Goal: Check status: Check status

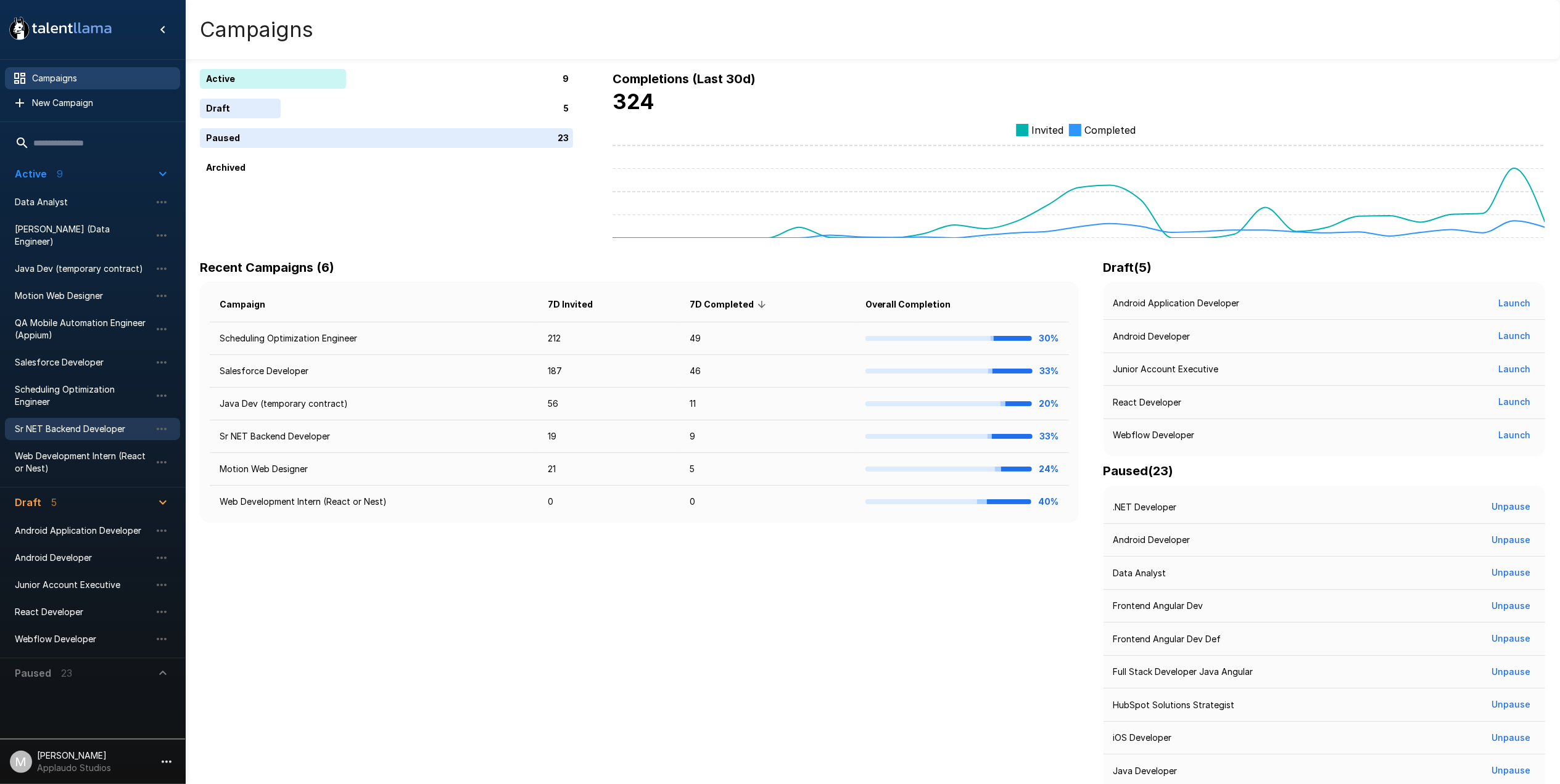
click at [45, 423] on span "Sr NET Backend Developer" at bounding box center [82, 429] width 136 height 12
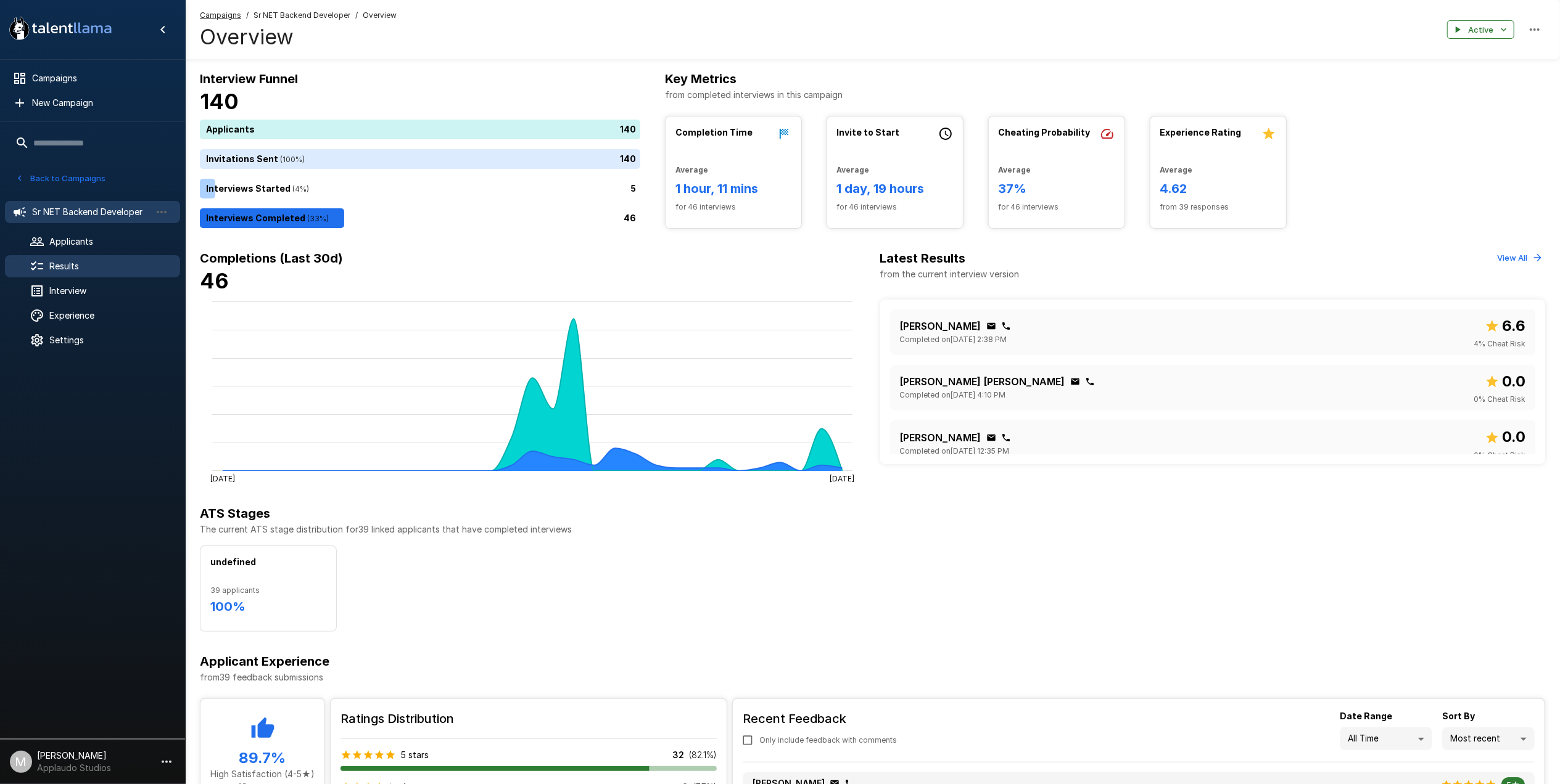
click at [124, 272] on div "Results" at bounding box center [92, 266] width 175 height 22
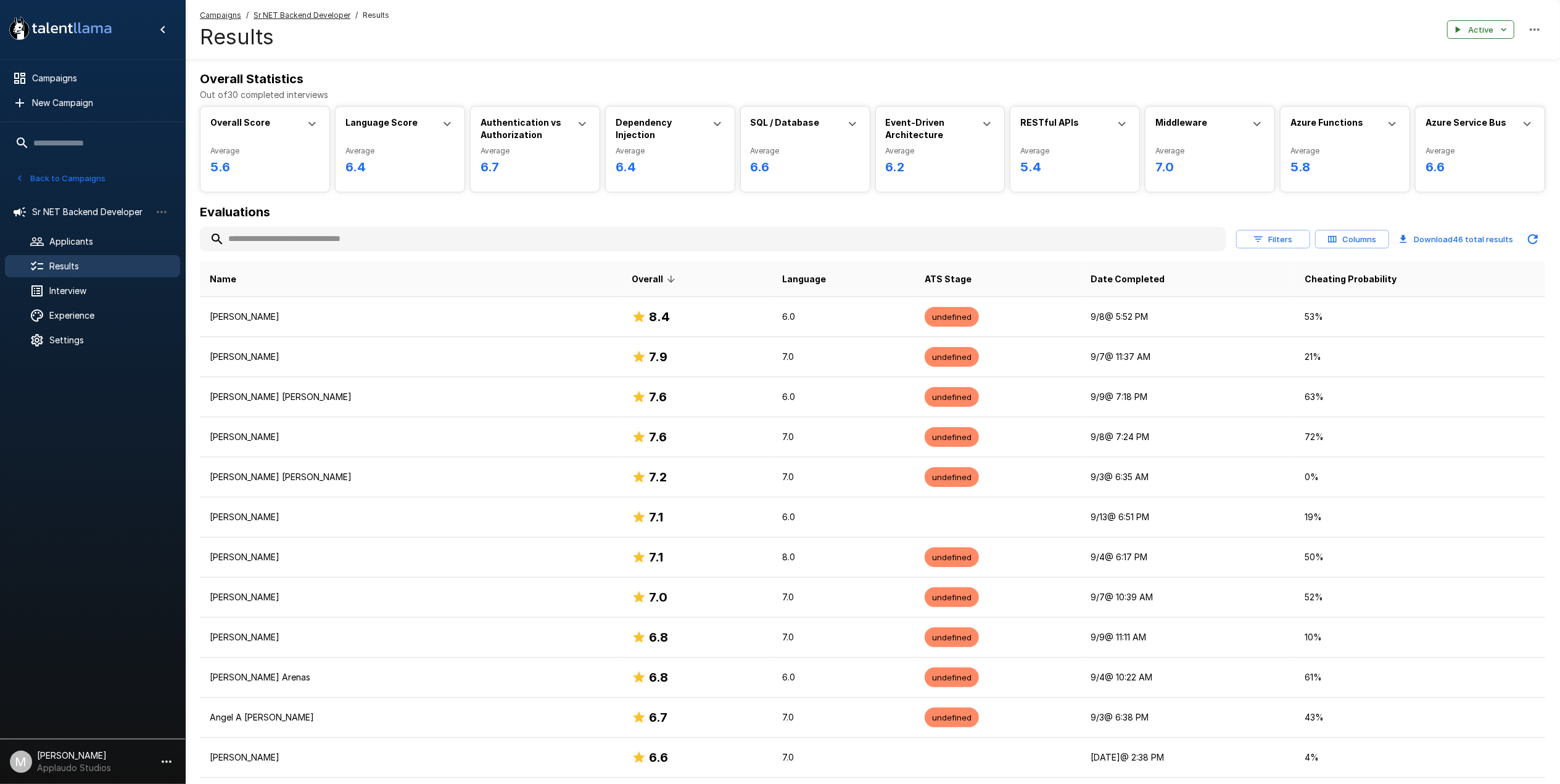
click at [350, 677] on p "[PERSON_NAME] Arenas" at bounding box center [410, 677] width 402 height 12
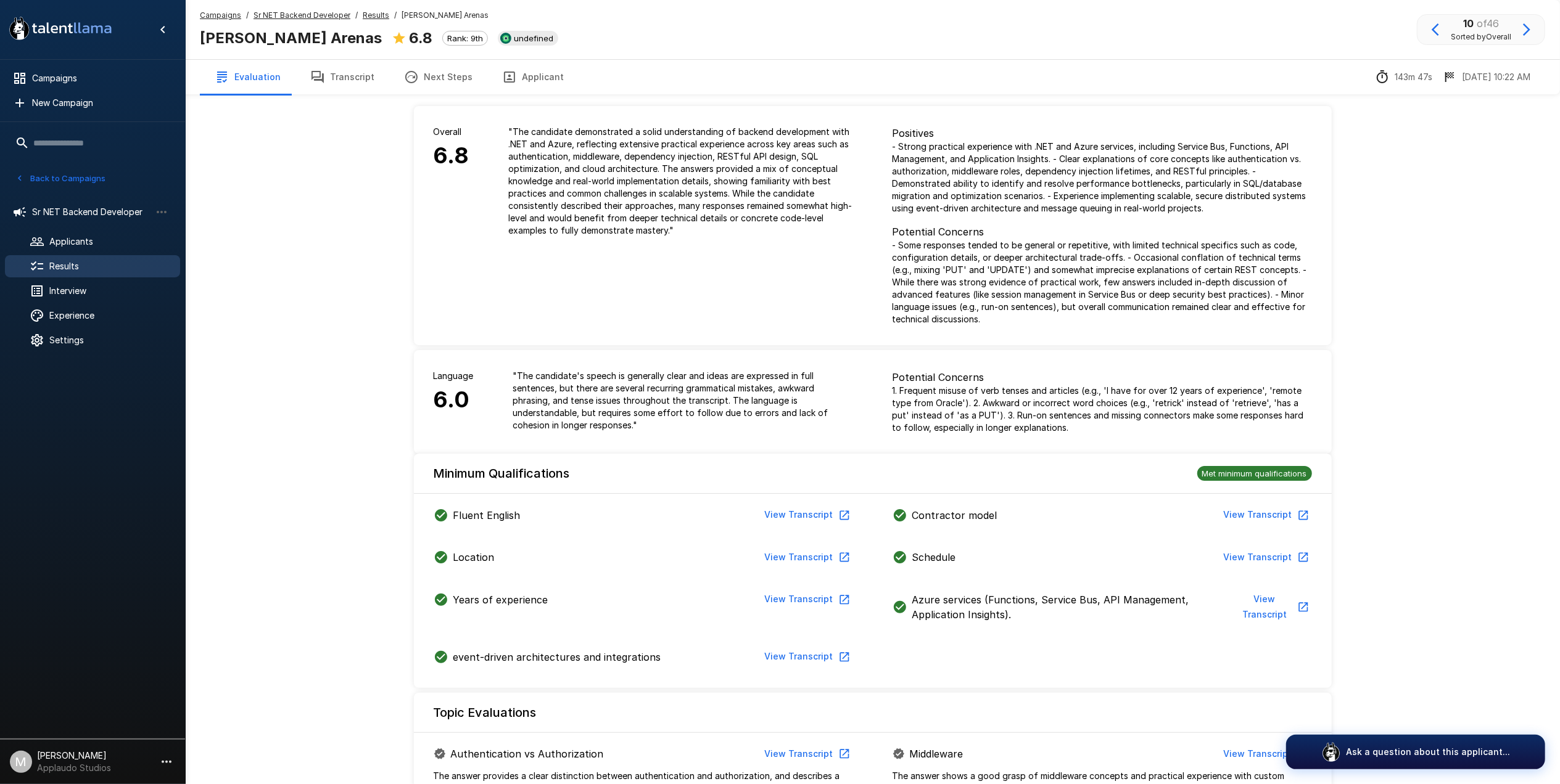
click at [348, 80] on button "Transcript" at bounding box center [342, 76] width 94 height 34
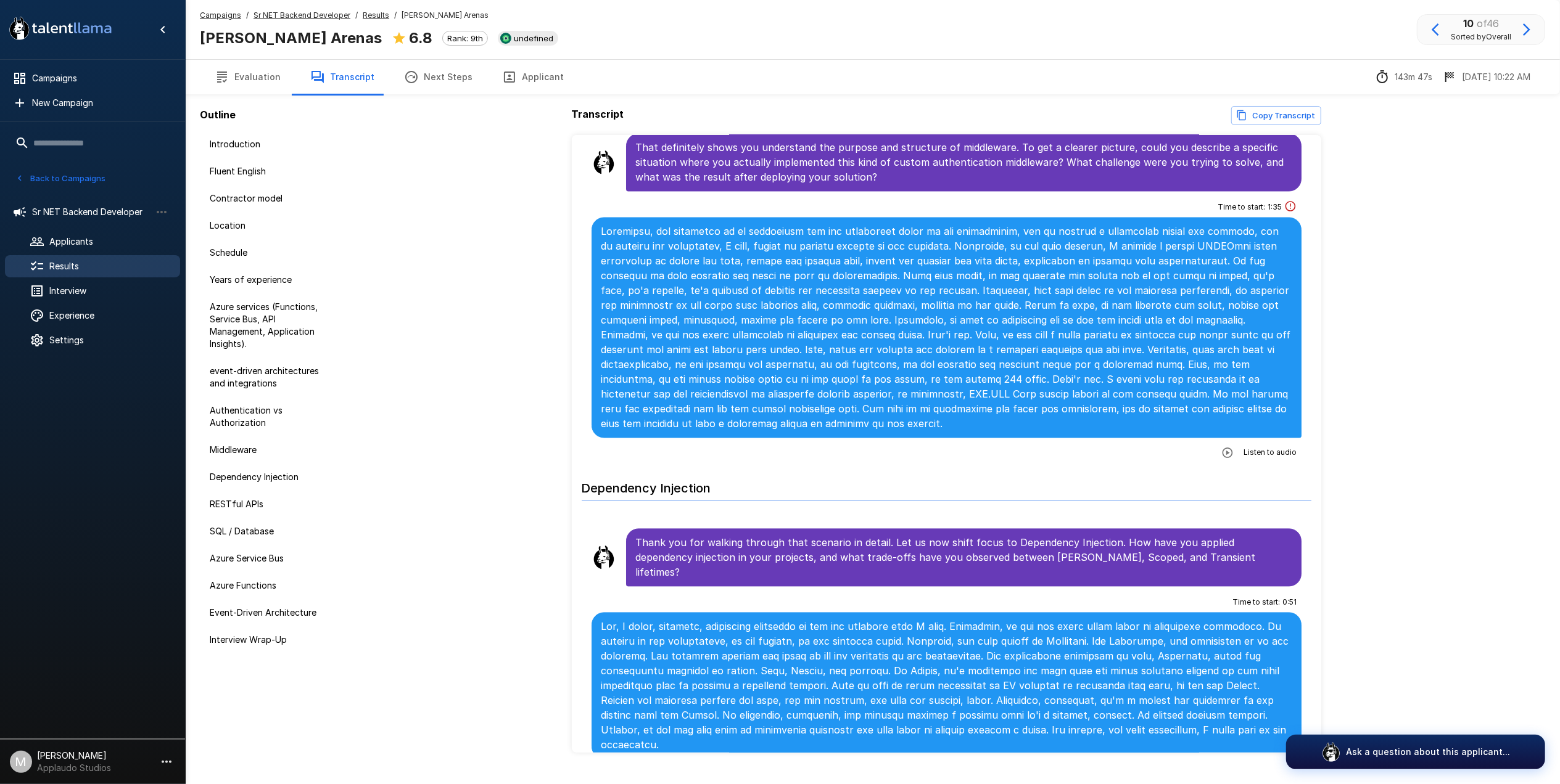
scroll to position [2548, 0]
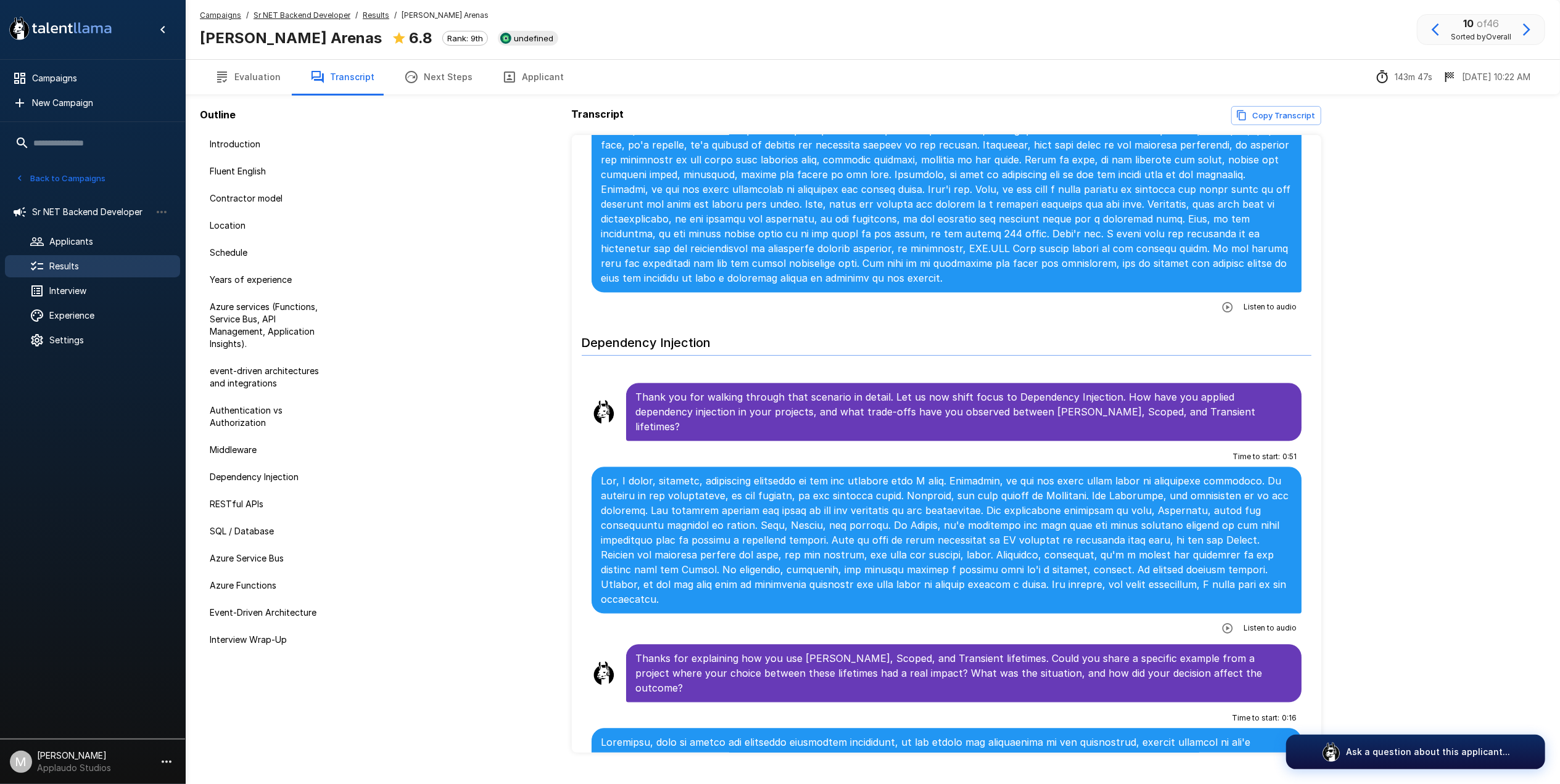
click at [1216, 617] on div "Listen to audio" at bounding box center [1256, 628] width 80 height 22
click at [1216, 617] on button "button" at bounding box center [1227, 628] width 22 height 22
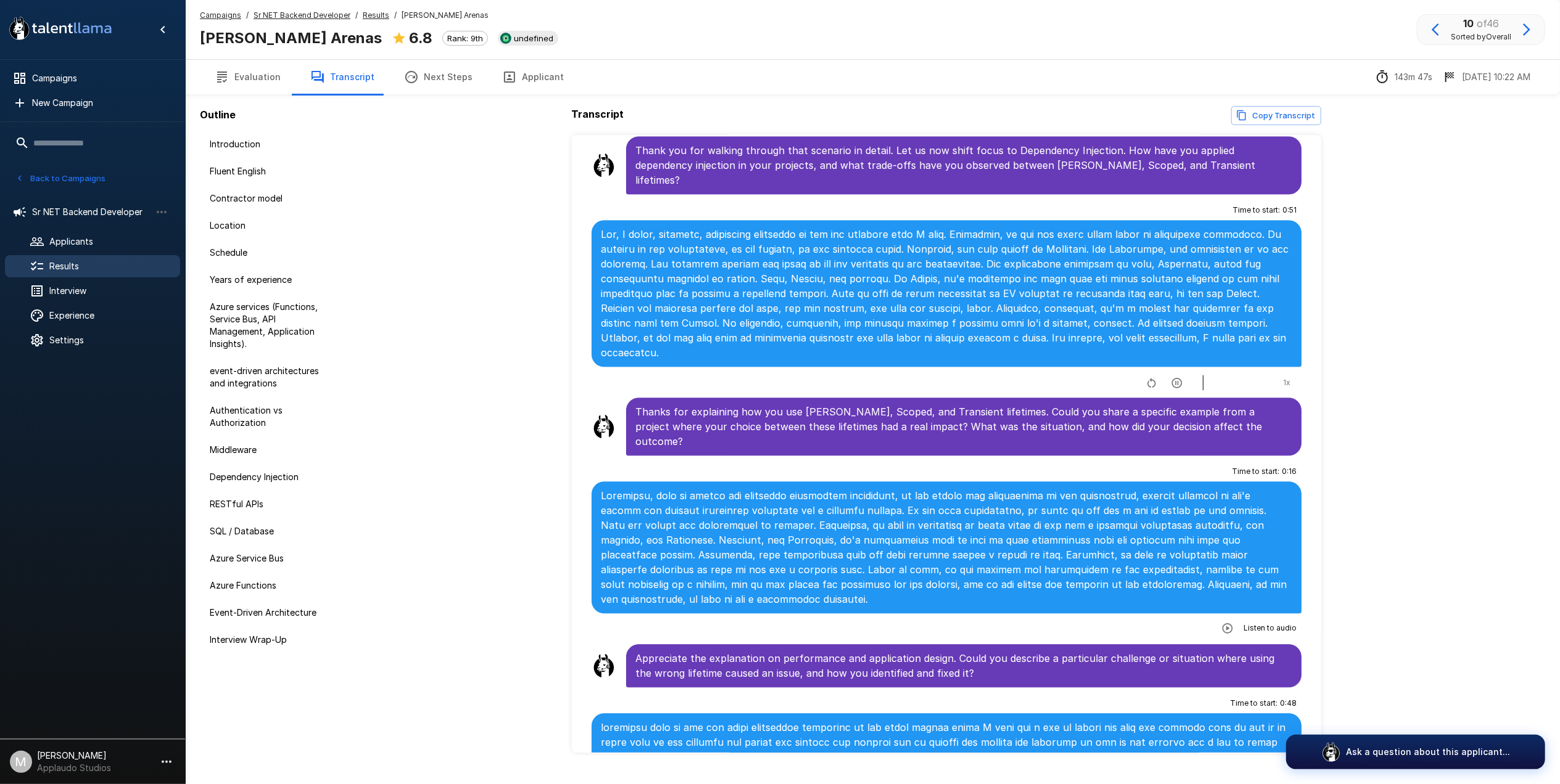
click at [1223, 622] on icon "button" at bounding box center [1228, 628] width 11 height 11
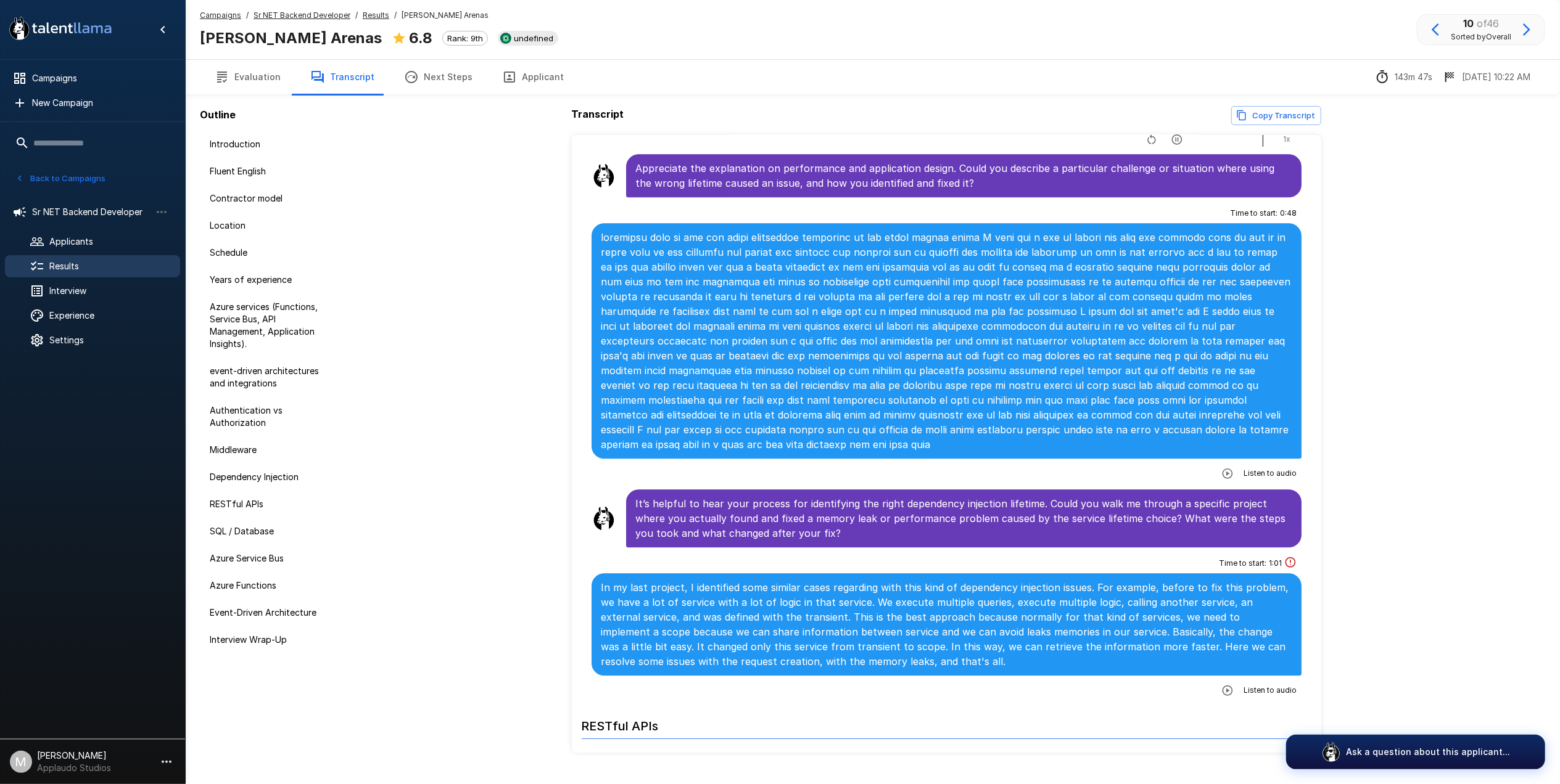
scroll to position [3288, 0]
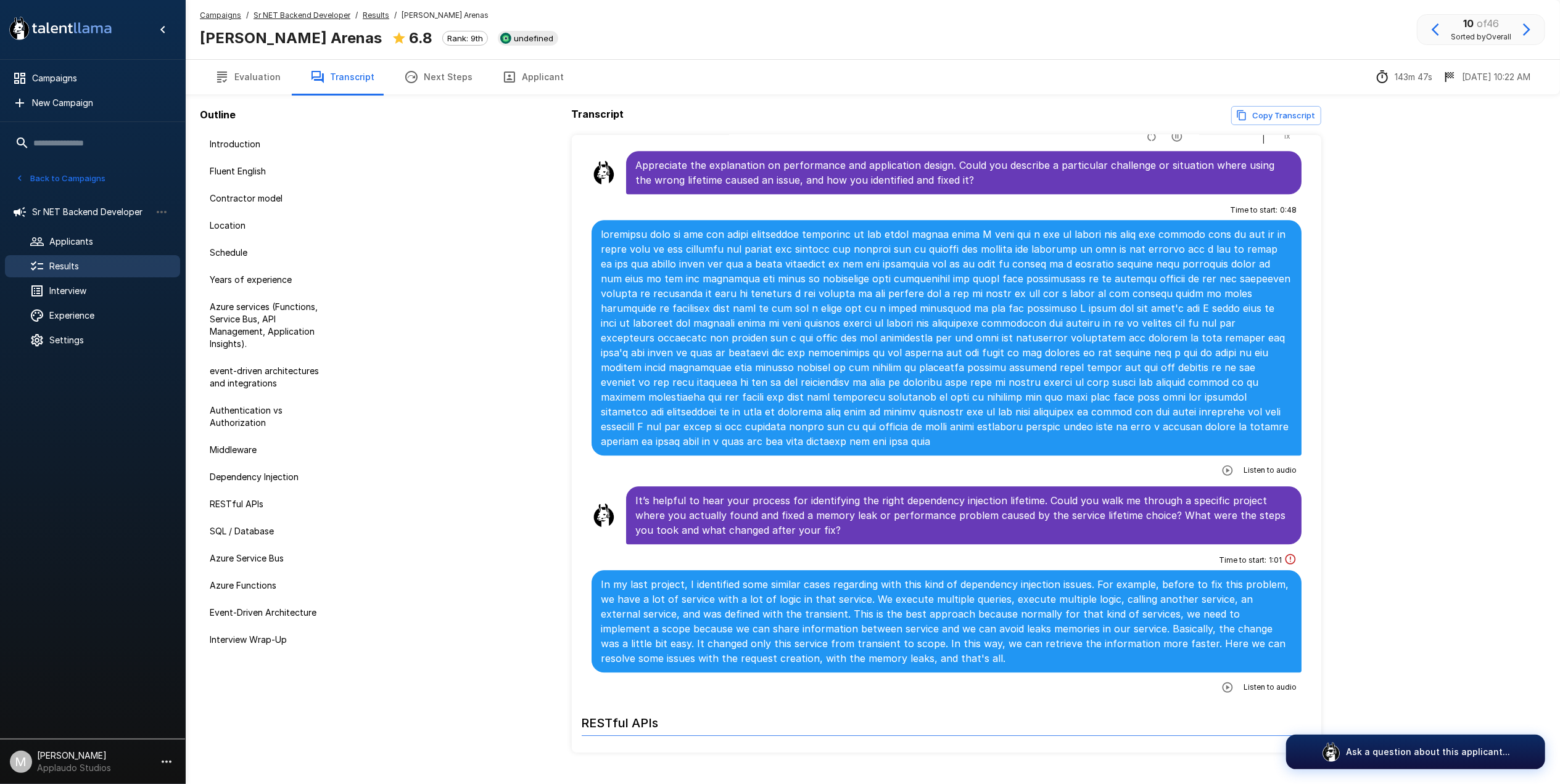
click at [1216, 460] on button "button" at bounding box center [1227, 470] width 22 height 22
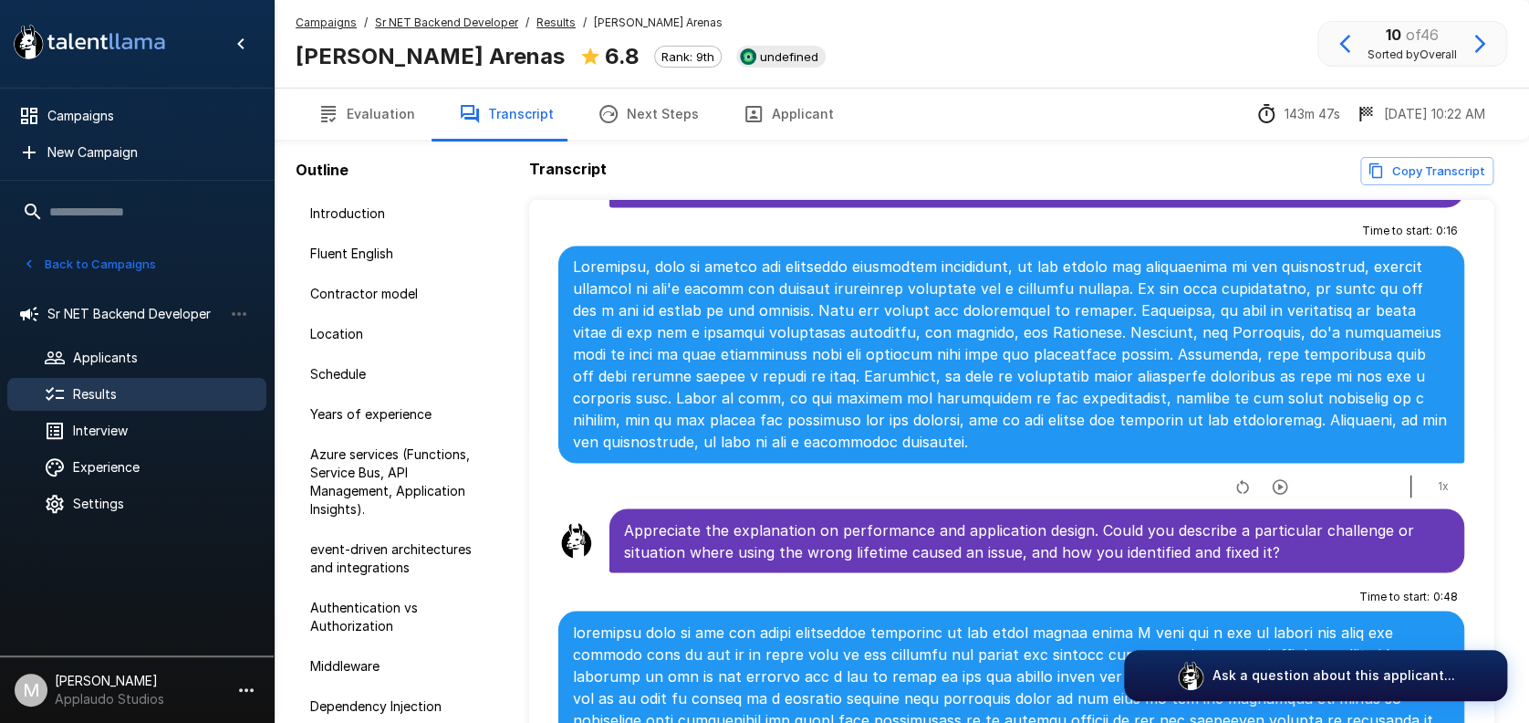
scroll to position [5215, 0]
